Goal: Information Seeking & Learning: Learn about a topic

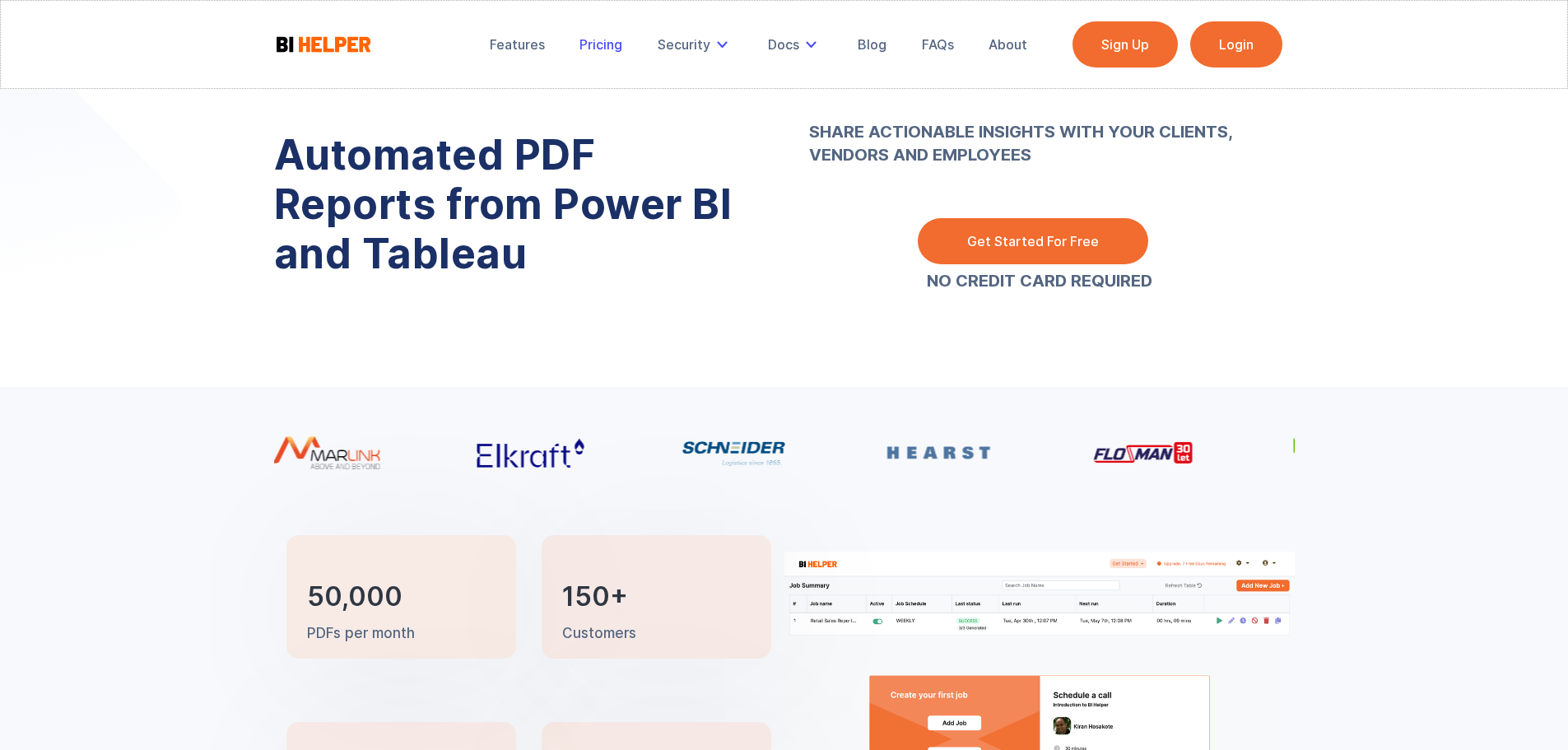
click at [602, 49] on div "Pricing" at bounding box center [601, 44] width 43 height 17
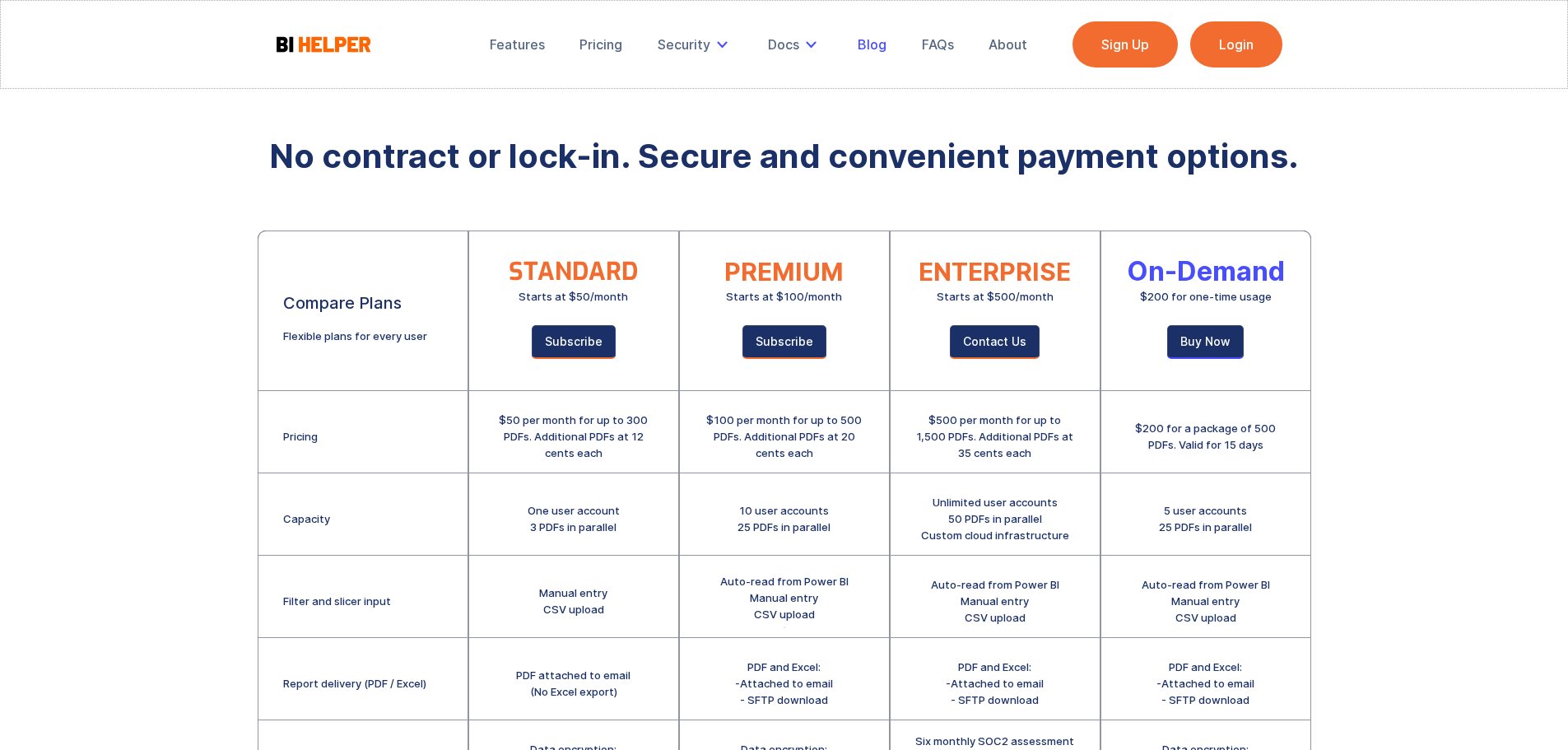
click at [878, 48] on div "Blog" at bounding box center [872, 44] width 29 height 17
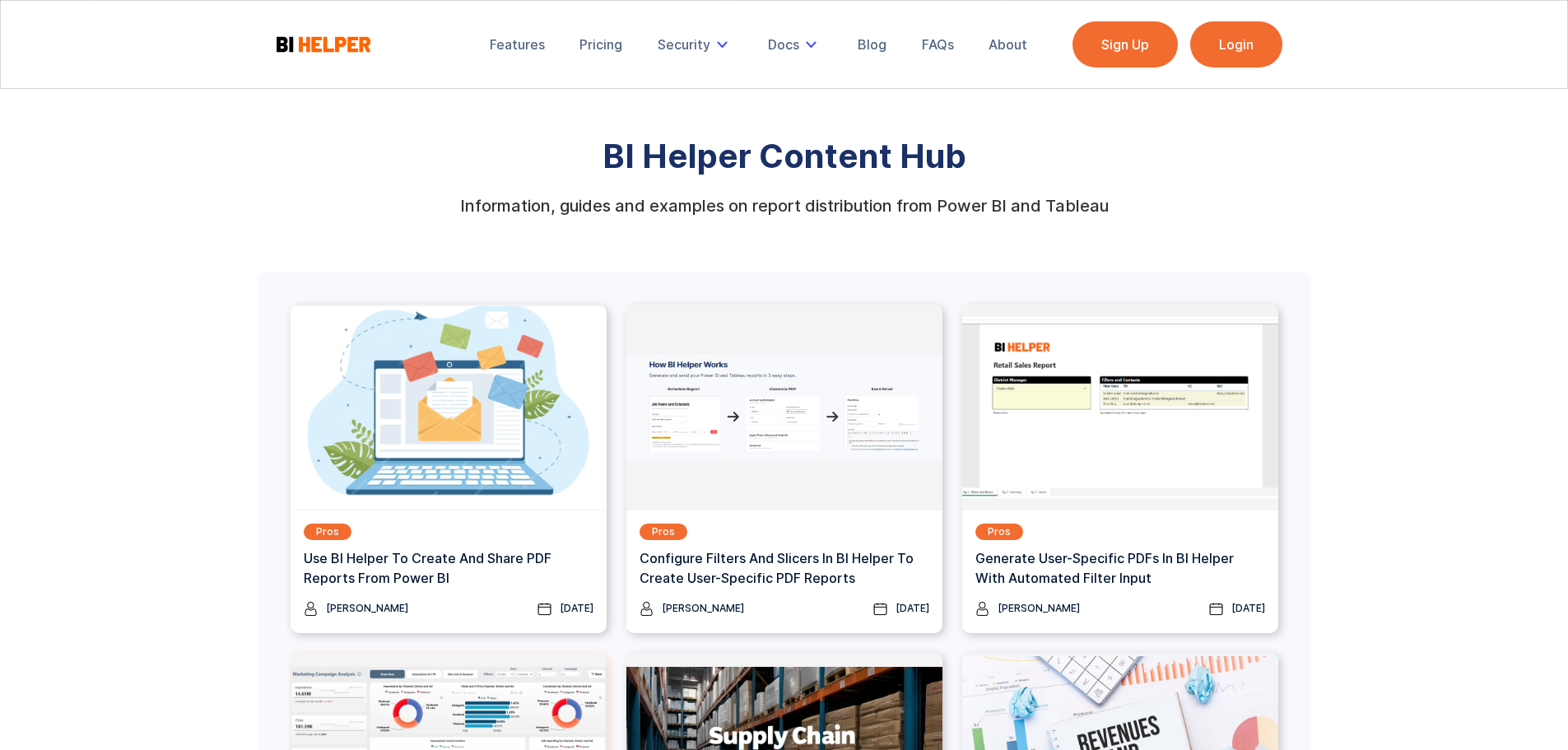
scroll to position [411, 0]
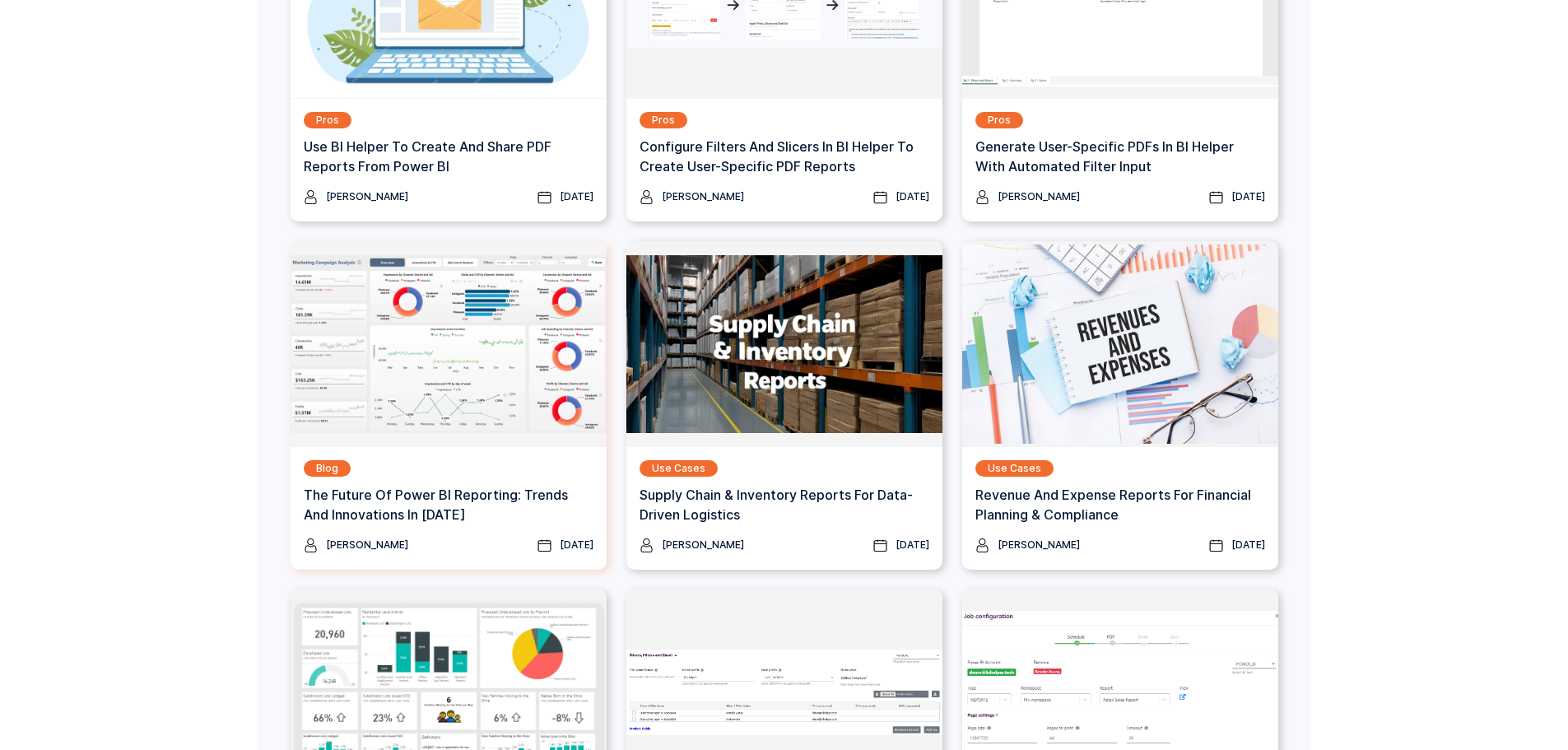
click at [476, 320] on img at bounding box center [448, 344] width 316 height 206
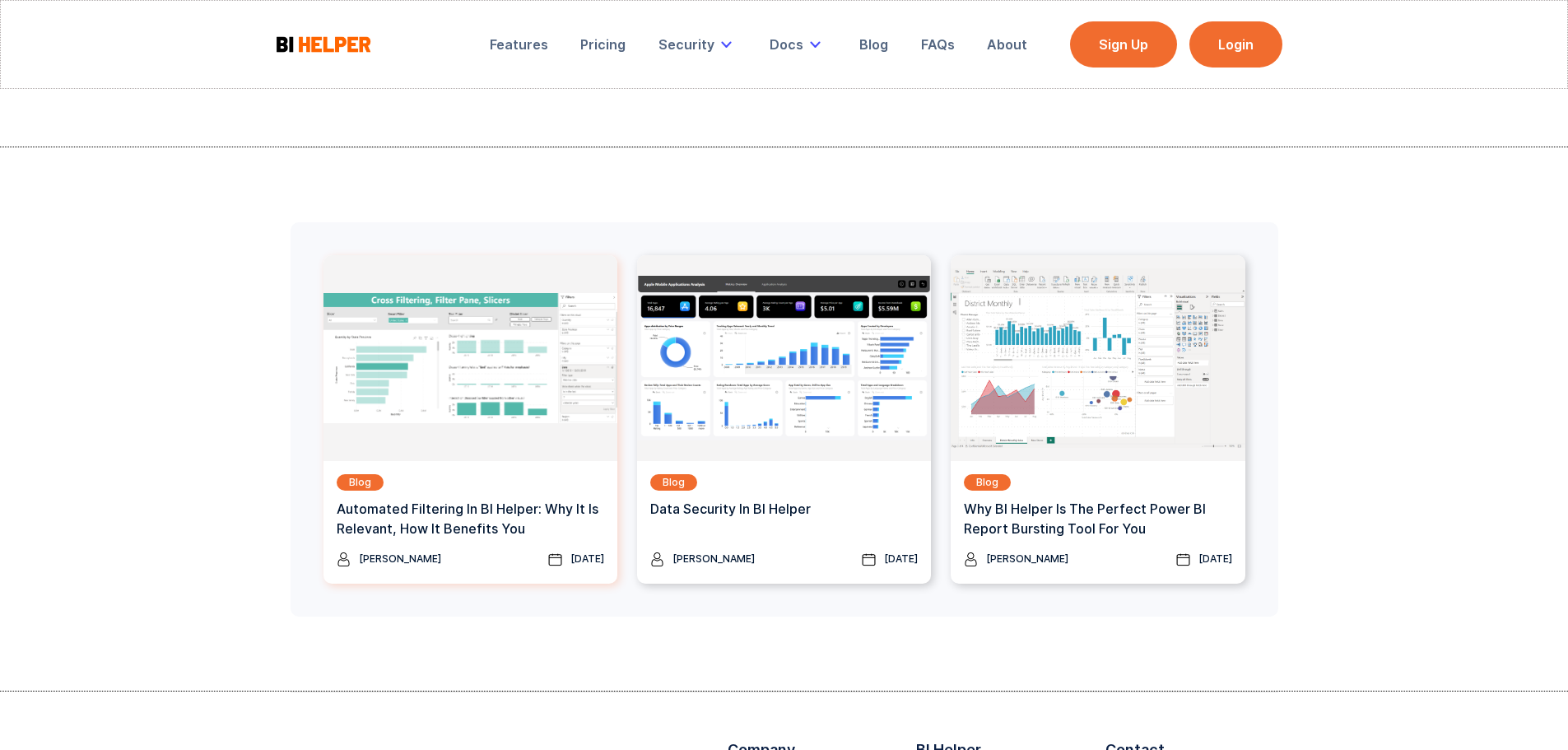
scroll to position [2848, 0]
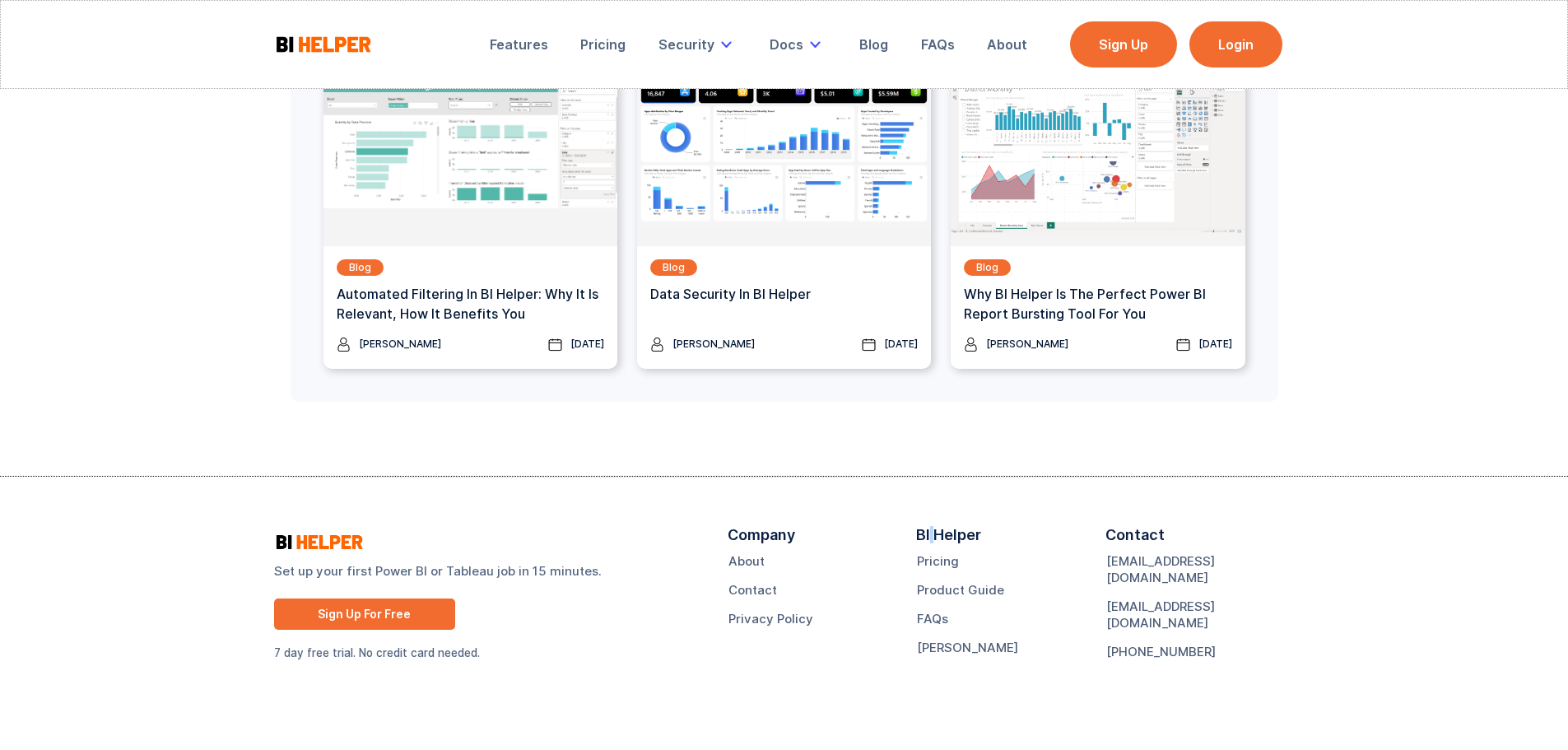
click at [930, 534] on div "BI Helper" at bounding box center [949, 540] width 65 height 27
click at [933, 558] on div "BI Helper Pricing Product Guide FAQs EULA" at bounding box center [1011, 599] width 189 height 146
click at [934, 553] on link "Pricing" at bounding box center [938, 561] width 42 height 17
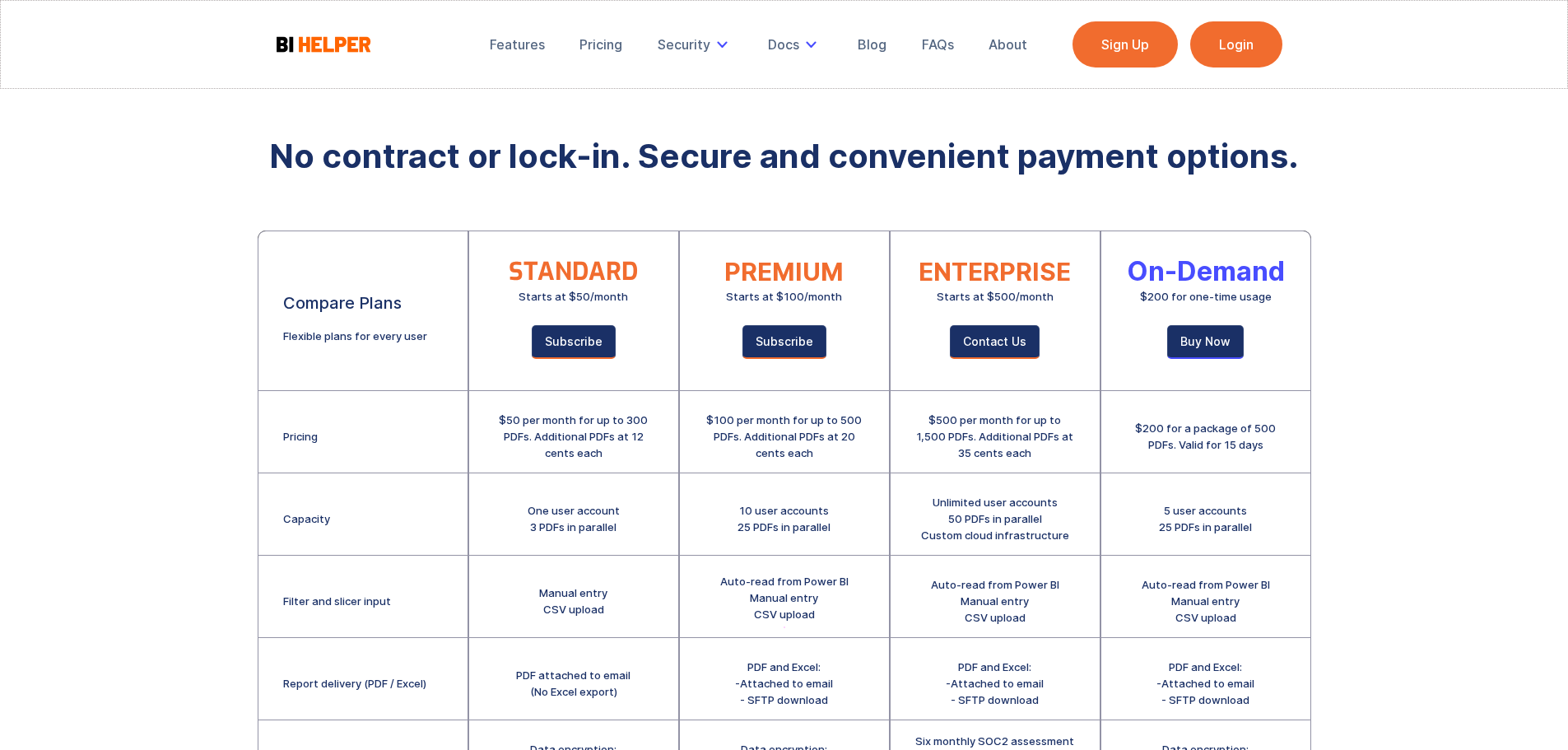
scroll to position [247, 0]
